Goal: Transaction & Acquisition: Purchase product/service

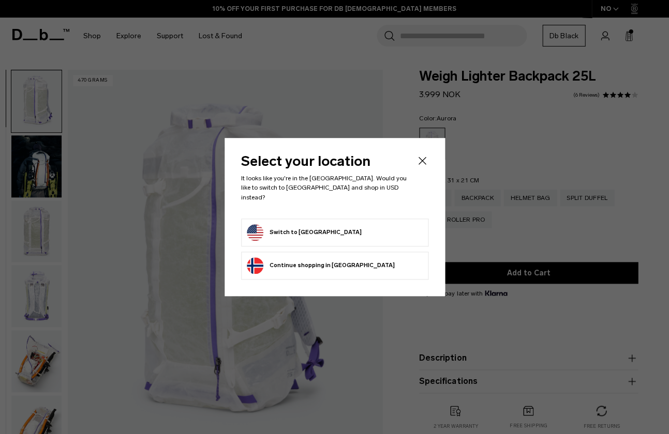
click at [331, 232] on form "Switch to United States" at bounding box center [335, 232] width 176 height 17
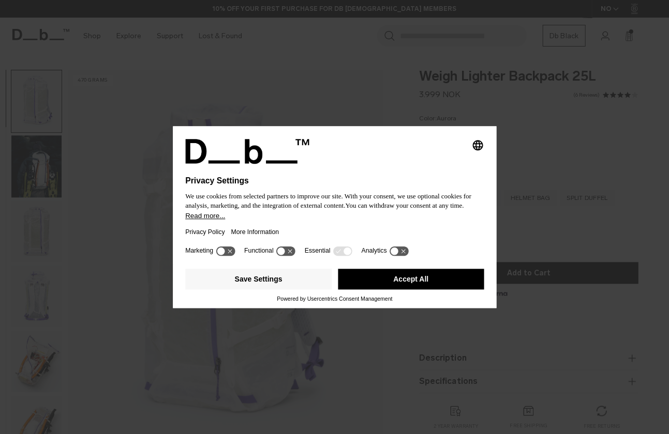
click at [393, 283] on button "Accept All" at bounding box center [411, 279] width 146 height 21
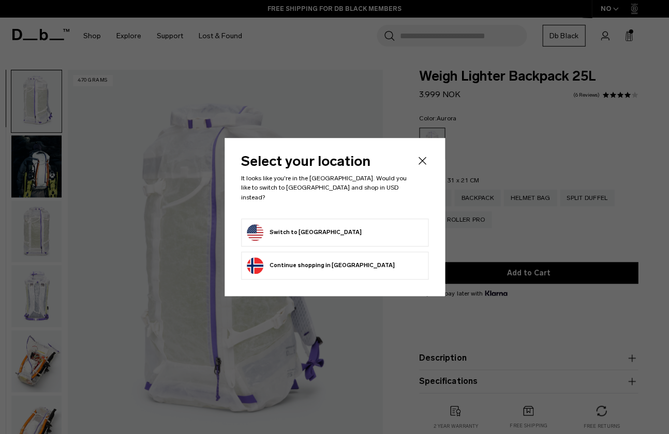
click at [378, 237] on li "Switch to United States" at bounding box center [334, 233] width 187 height 28
click at [351, 228] on form "Switch to United States" at bounding box center [335, 232] width 176 height 17
click at [307, 224] on button "Switch to United States" at bounding box center [304, 232] width 115 height 17
click at [419, 165] on icon "Close" at bounding box center [422, 161] width 12 height 12
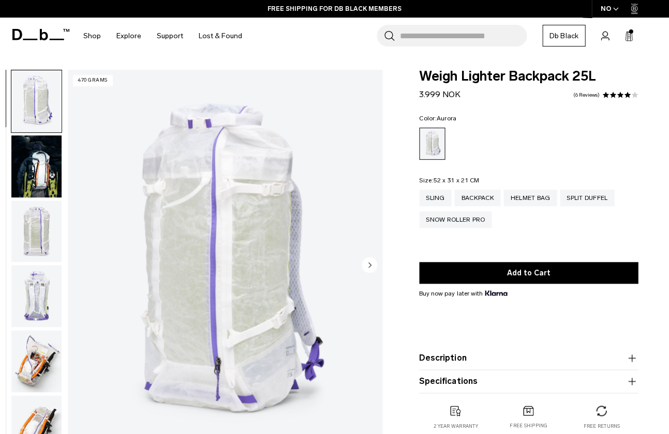
click at [423, 166] on icon "Close" at bounding box center [422, 161] width 12 height 12
click at [476, 38] on input "Search for Bags, Luggage..." at bounding box center [463, 36] width 127 height 22
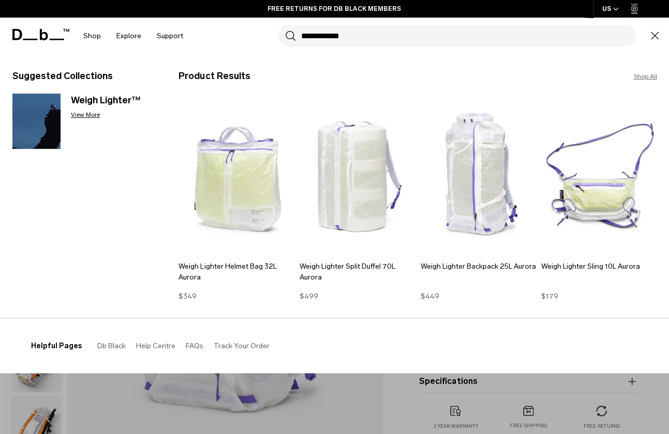
type input "**********"
